Goal: Register for event/course

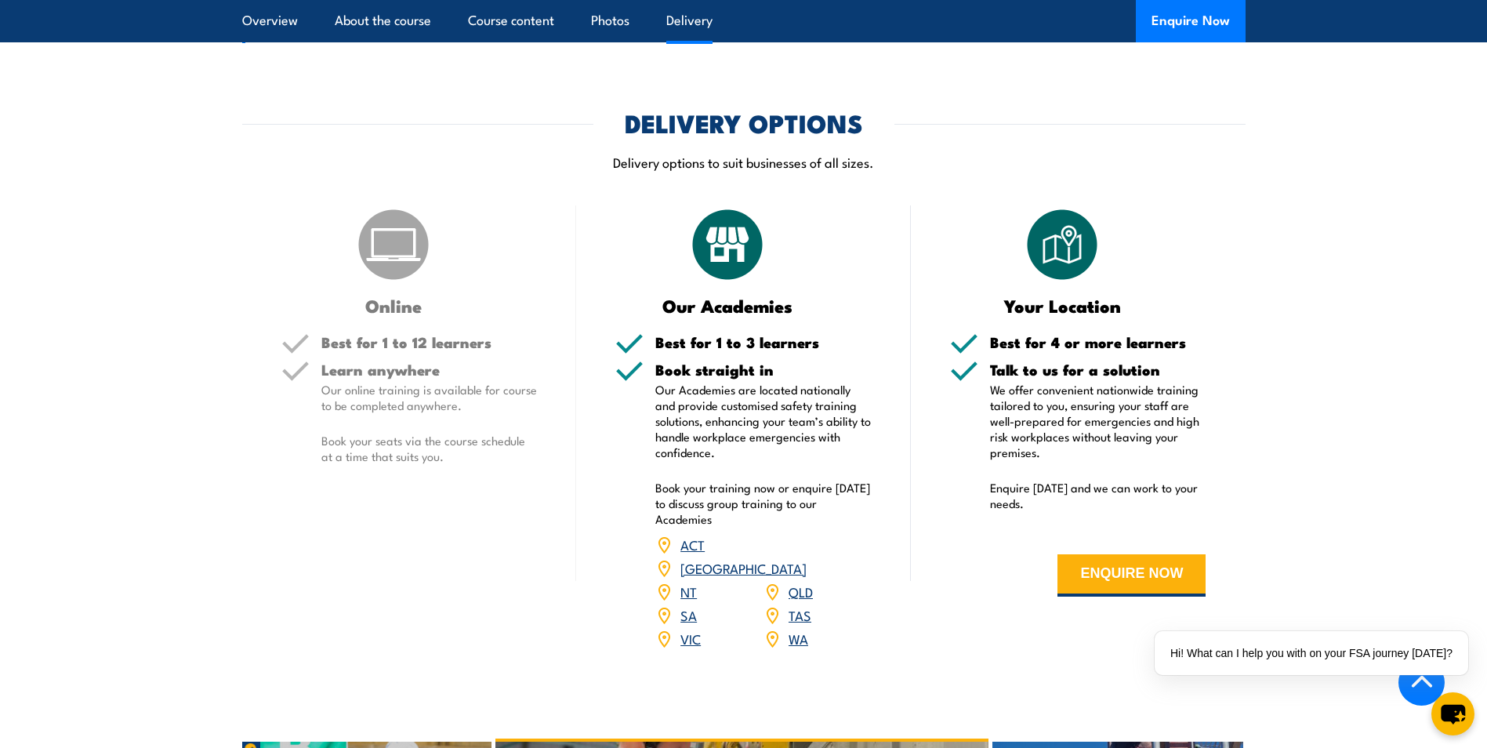
scroll to position [1802, 0]
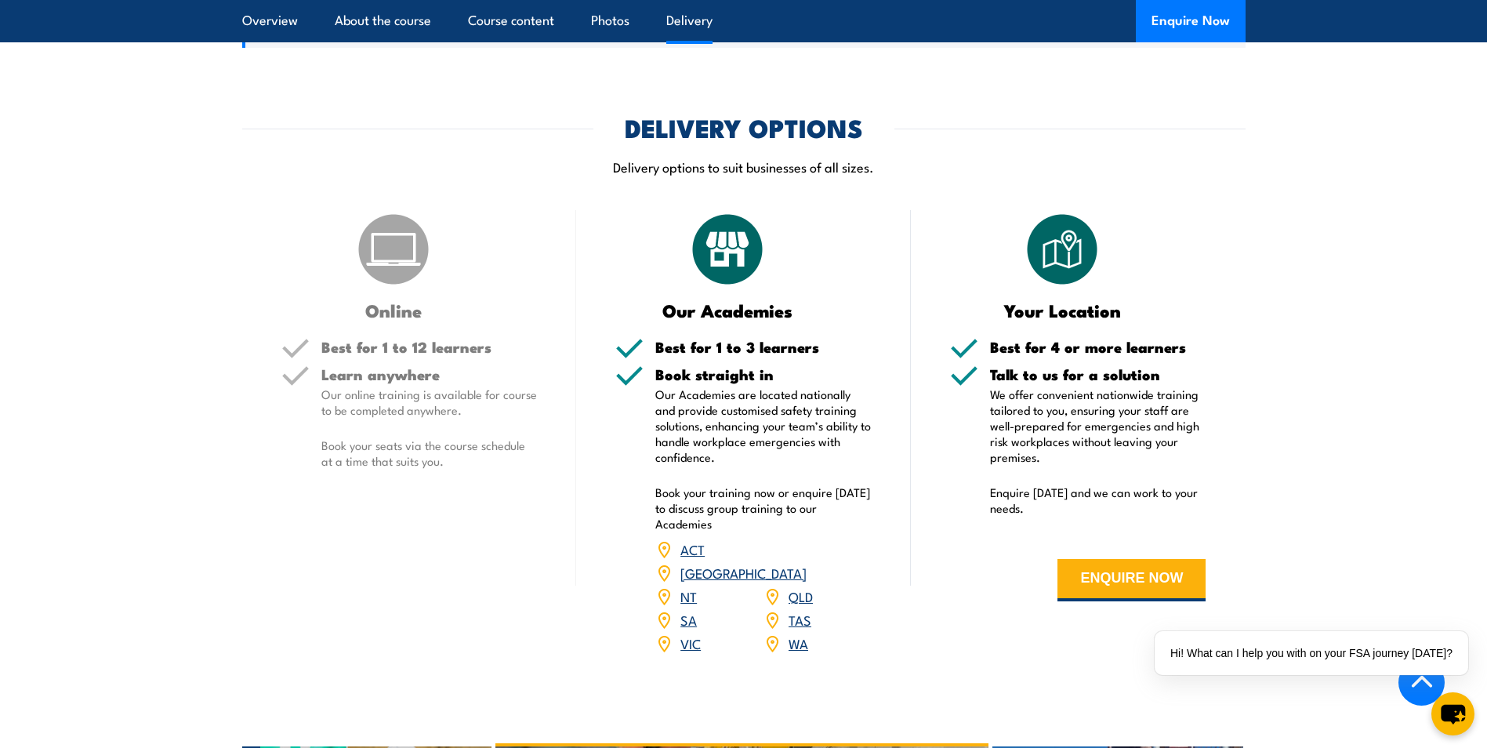
click at [796, 605] on link "QLD" at bounding box center [800, 595] width 24 height 19
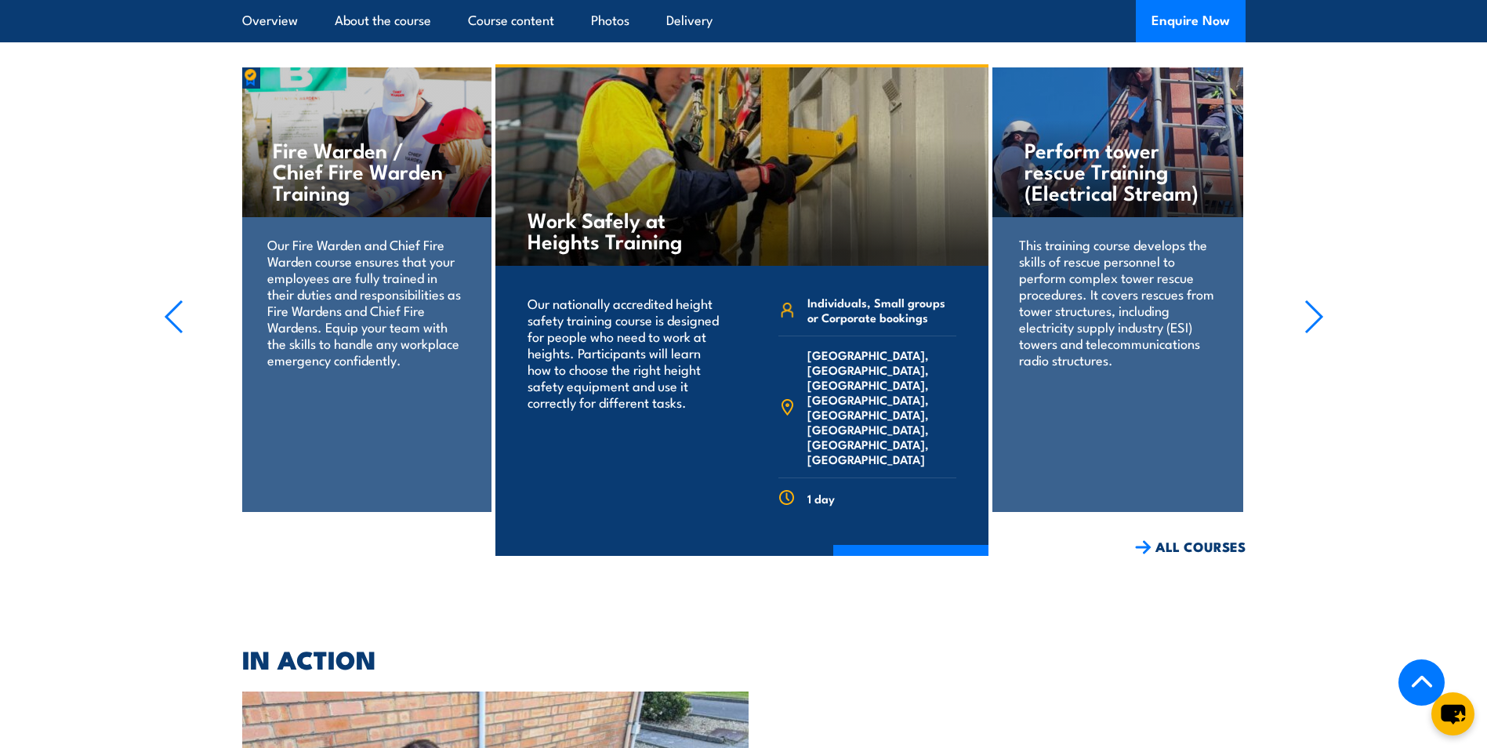
scroll to position [2104, 0]
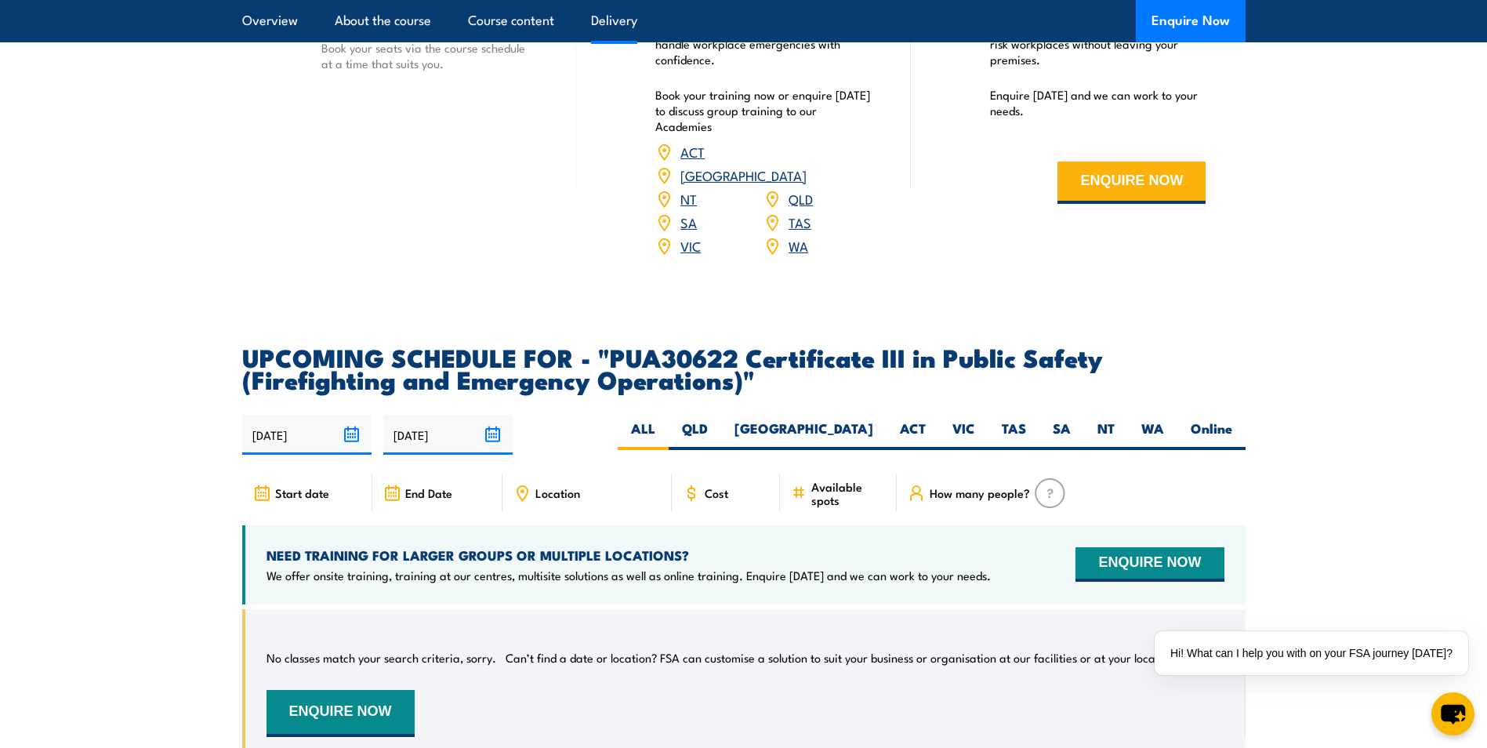
scroll to position [2899, 0]
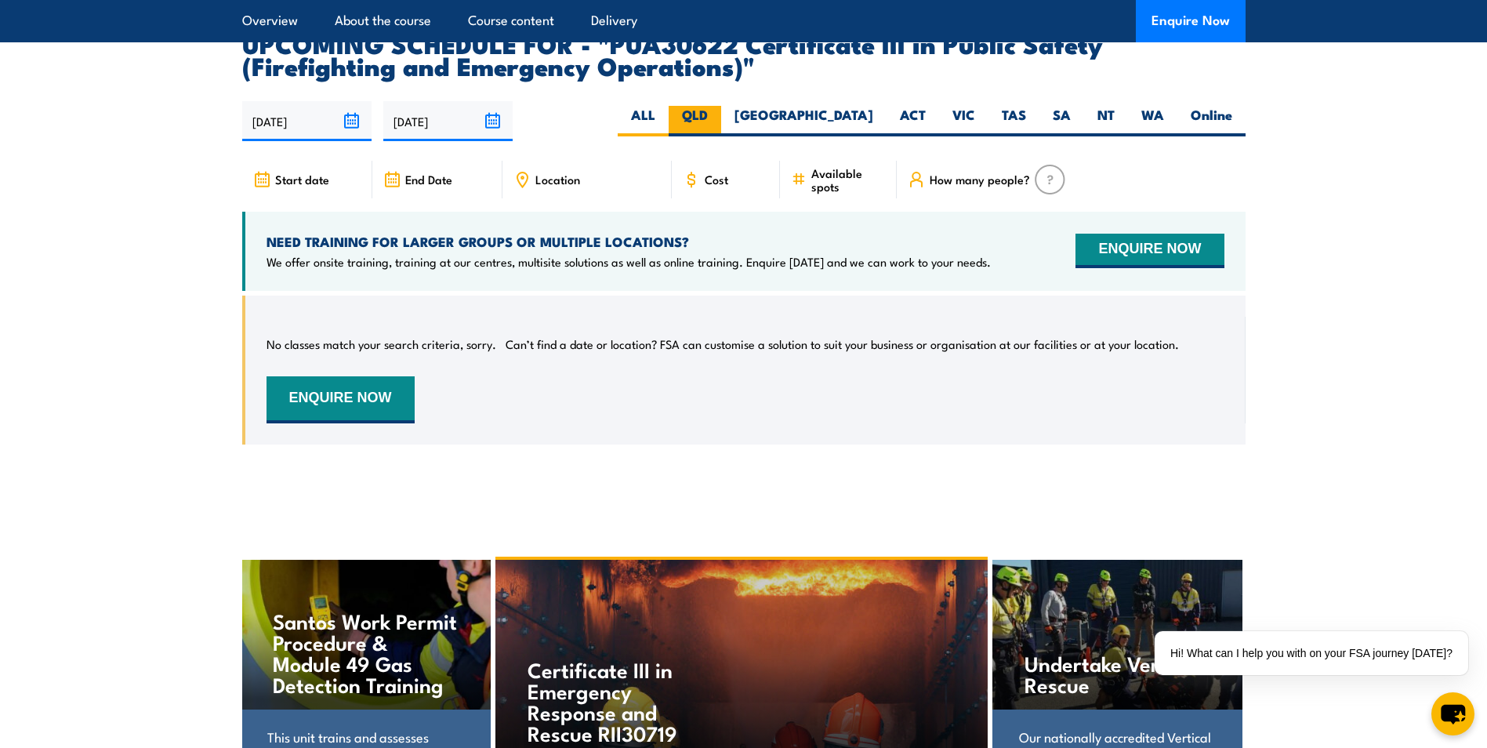
click at [721, 136] on label "QLD" at bounding box center [694, 121] width 53 height 31
click at [718, 116] on input "QLD" at bounding box center [713, 111] width 10 height 10
radio input "true"
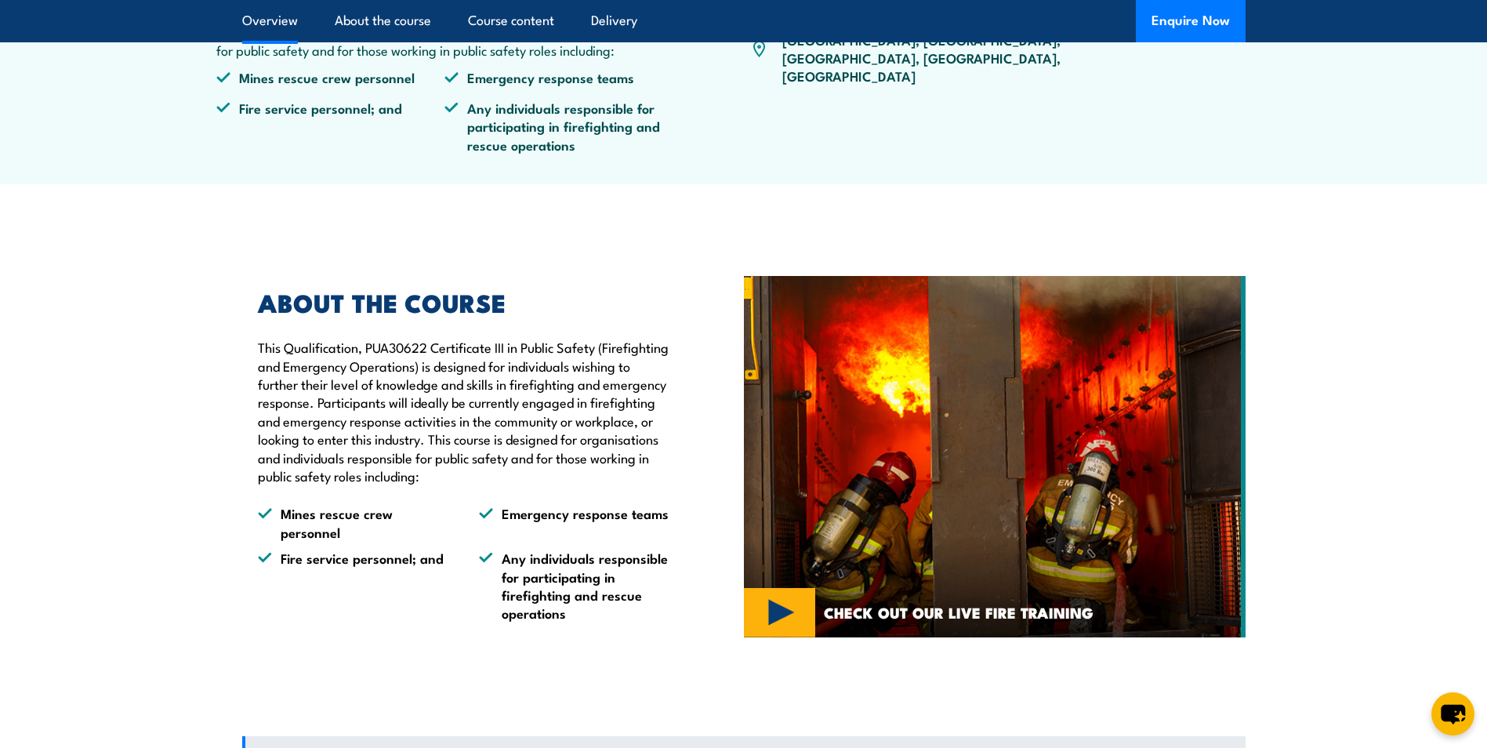
scroll to position [705, 0]
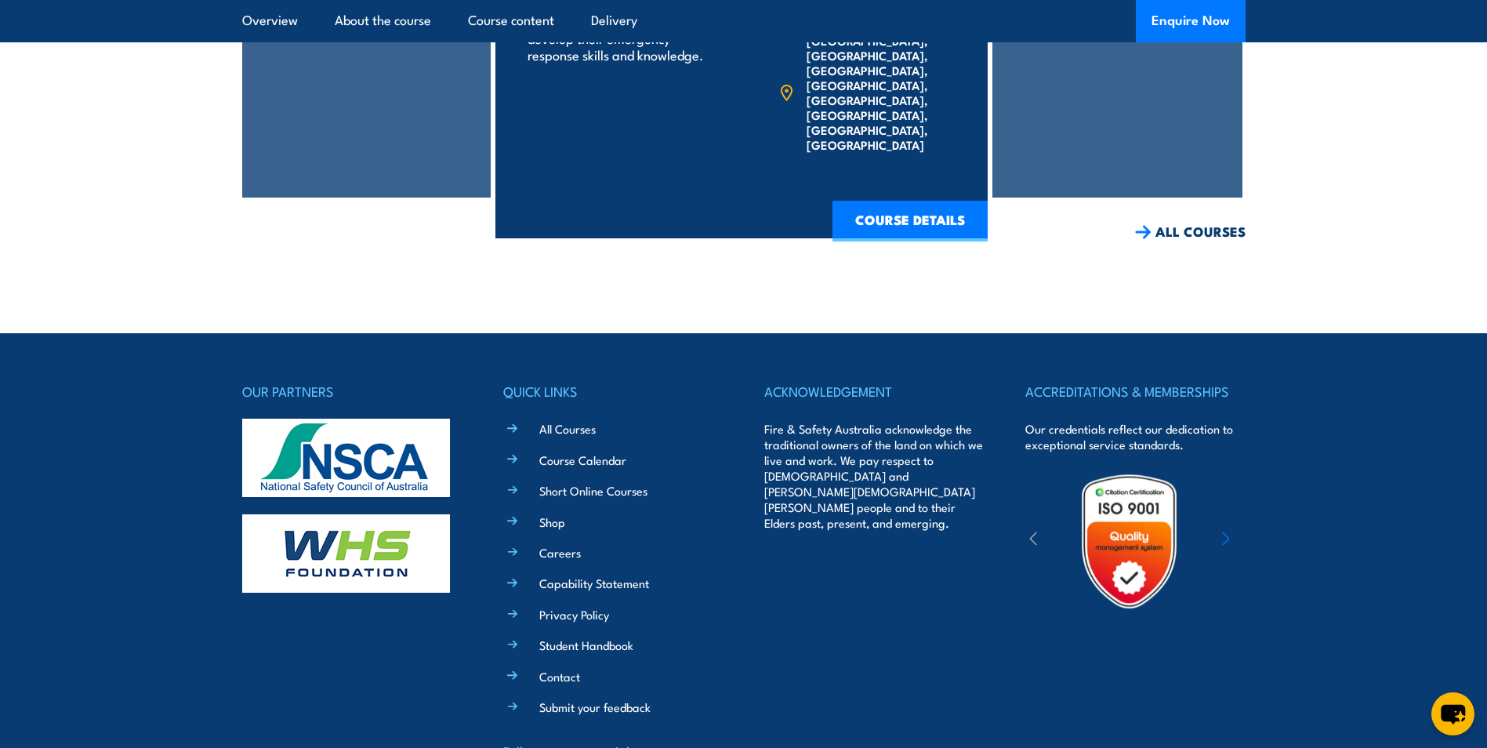
scroll to position [3761, 0]
